Goal: Transaction & Acquisition: Purchase product/service

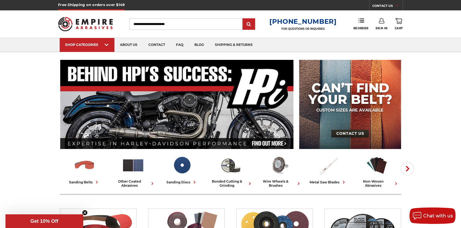
click at [380, 25] on link "Sign In" at bounding box center [382, 24] width 12 height 12
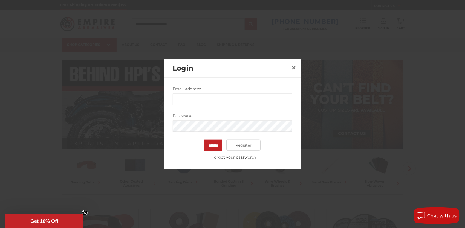
click at [183, 97] on input "Email Address:" at bounding box center [233, 100] width 120 height 12
type input "**********"
click at [205, 140] on input "*******" at bounding box center [214, 146] width 18 height 12
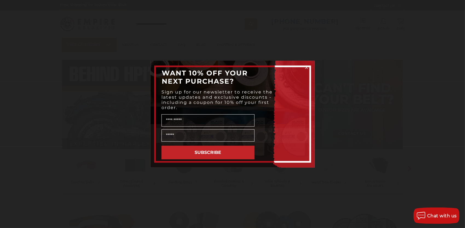
click at [307, 67] on circle "Close dialog" at bounding box center [306, 67] width 5 height 5
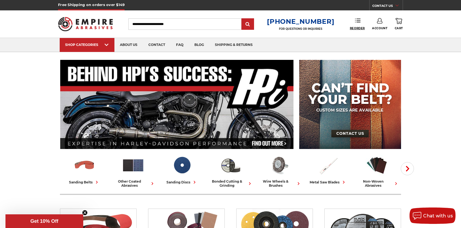
click at [361, 28] on span "Reorder" at bounding box center [357, 29] width 15 height 4
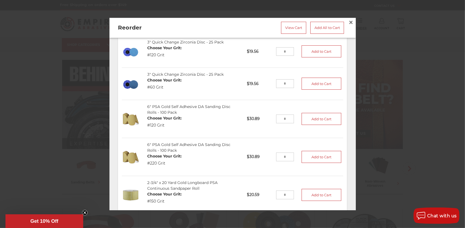
scroll to position [22, 0]
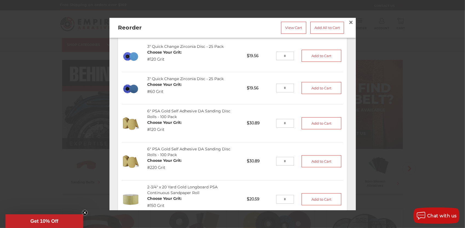
click at [284, 86] on input "tel" at bounding box center [285, 88] width 18 height 9
click at [284, 89] on input "tel" at bounding box center [285, 88] width 18 height 9
type input "*"
click at [310, 87] on button "Add to Cart" at bounding box center [322, 88] width 40 height 12
click at [281, 55] on input "tel" at bounding box center [285, 56] width 18 height 9
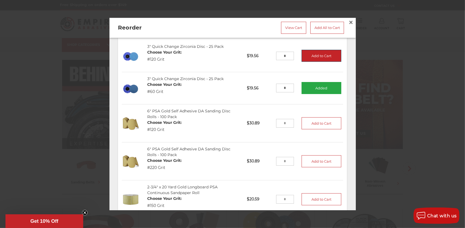
type input "*"
click at [307, 53] on button "Add to Cart" at bounding box center [322, 56] width 40 height 12
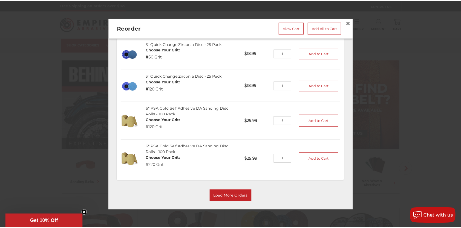
scroll to position [433, 0]
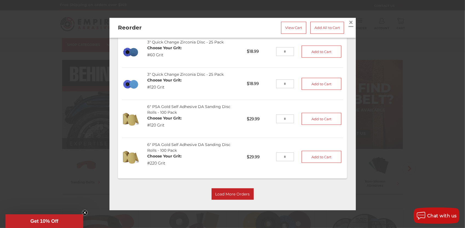
click at [349, 21] on span "×" at bounding box center [351, 22] width 5 height 11
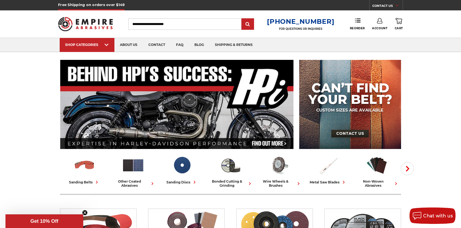
click at [399, 21] on icon at bounding box center [399, 21] width 7 height 6
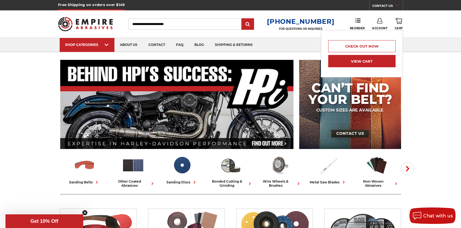
click at [395, 55] on link "View Cart" at bounding box center [361, 61] width 67 height 12
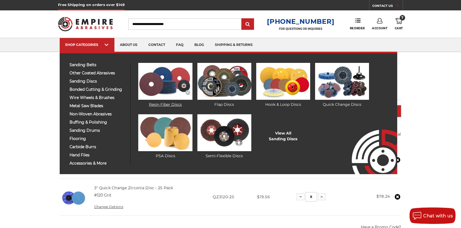
click at [192, 103] on ul "Resin Fiber Discs Flap Discs Hook & Loop Discs" at bounding box center [261, 114] width 261 height 103
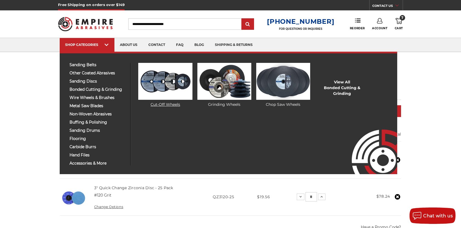
click at [160, 91] on img at bounding box center [165, 81] width 54 height 37
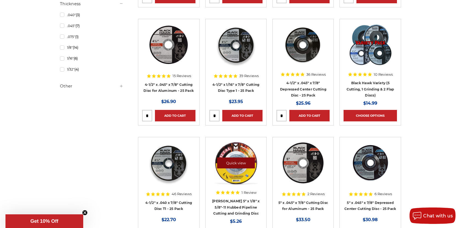
scroll to position [465, 0]
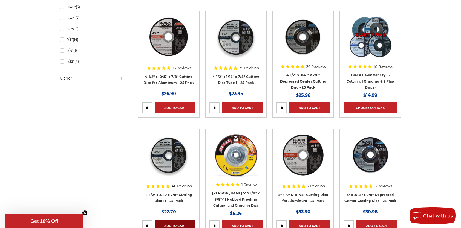
click at [175, 222] on link "Add to Cart" at bounding box center [175, 226] width 40 height 12
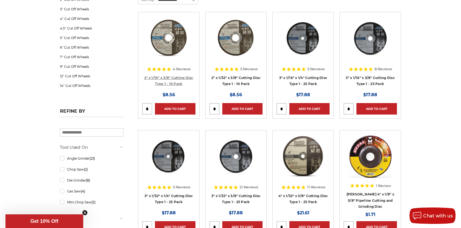
scroll to position [0, 0]
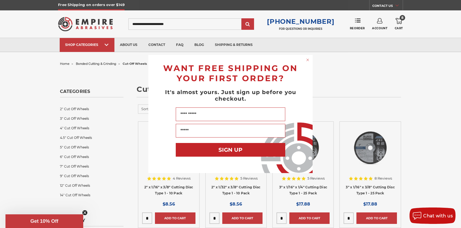
click at [400, 20] on div "Close dialog WANT FREE SHIPPING ON YOUR FIRST ORDER? It's almost yours. Just si…" at bounding box center [230, 114] width 461 height 228
click at [309, 59] on circle "Close dialog" at bounding box center [307, 60] width 5 height 5
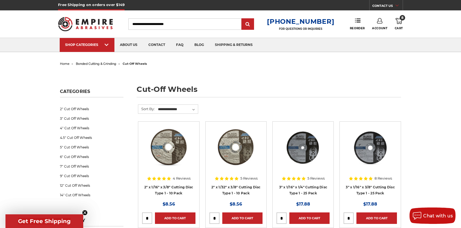
click at [399, 19] on use at bounding box center [399, 21] width 7 height 6
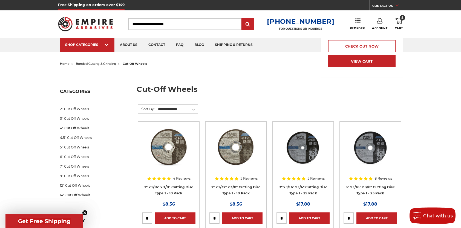
click at [369, 62] on link "View Cart" at bounding box center [361, 61] width 67 height 12
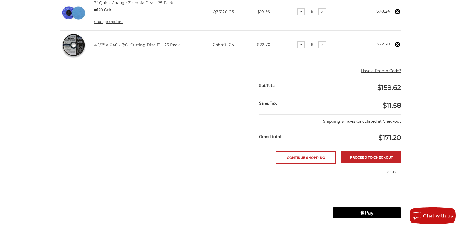
scroll to position [219, 0]
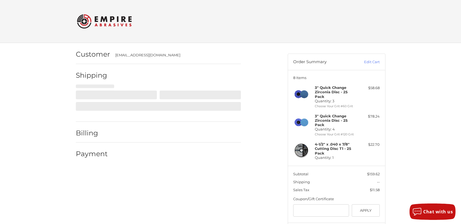
select select "**"
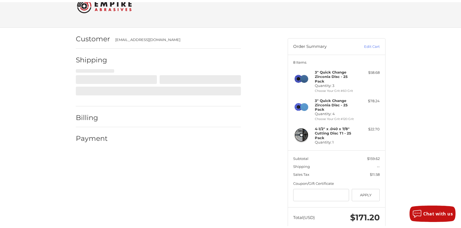
scroll to position [18, 0]
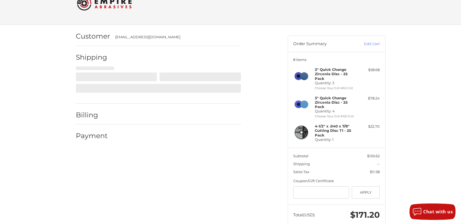
select select "**"
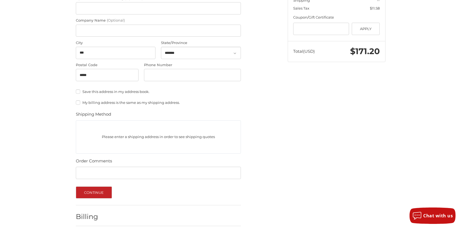
scroll to position [182, 0]
click at [87, 193] on button "Continue" at bounding box center [94, 192] width 36 height 12
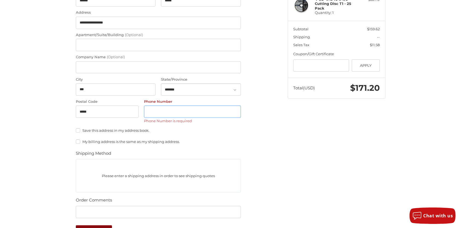
scroll to position [142, 0]
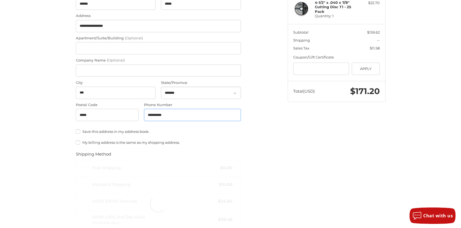
type input "**********"
click at [201, 207] on div at bounding box center [158, 204] width 165 height 88
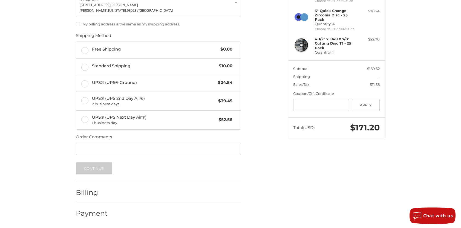
scroll to position [104, 0]
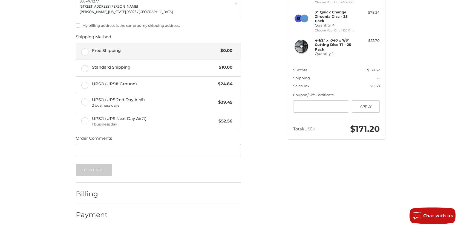
click at [84, 51] on label "Free Shipping $0.00" at bounding box center [158, 51] width 165 height 16
click at [101, 167] on button "Continue" at bounding box center [94, 170] width 36 height 12
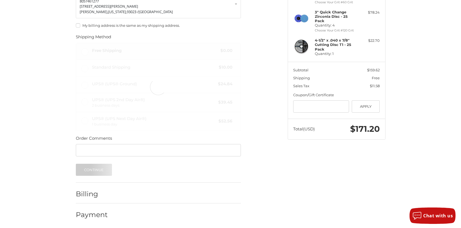
scroll to position [17, 0]
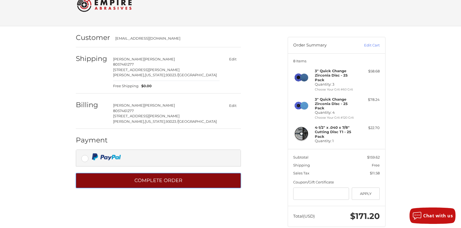
click at [98, 178] on button "Complete order" at bounding box center [158, 180] width 165 height 15
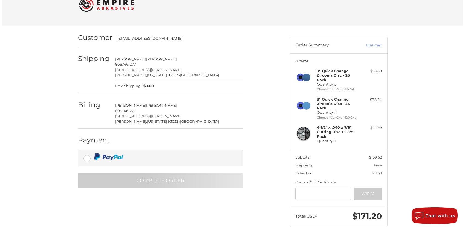
scroll to position [0, 0]
